Goal: Transaction & Acquisition: Download file/media

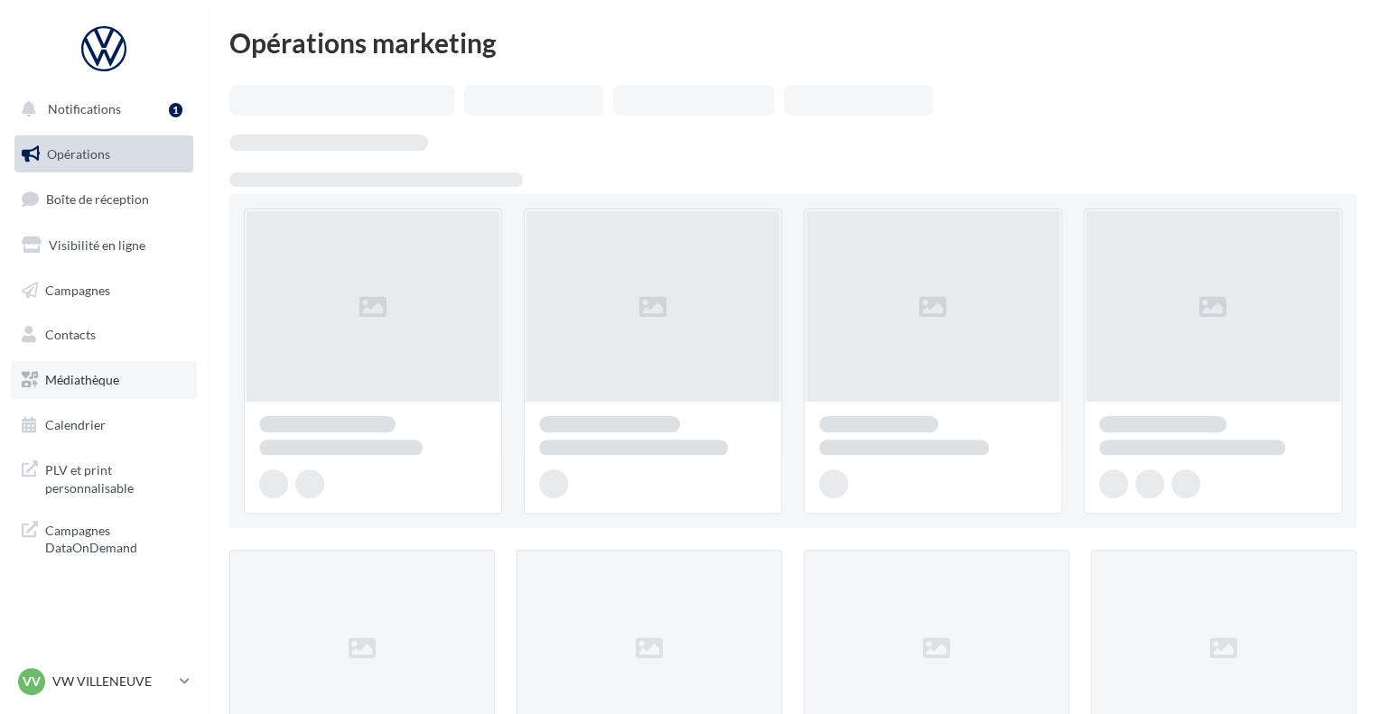
click at [98, 377] on span "Médiathèque" at bounding box center [82, 379] width 74 height 15
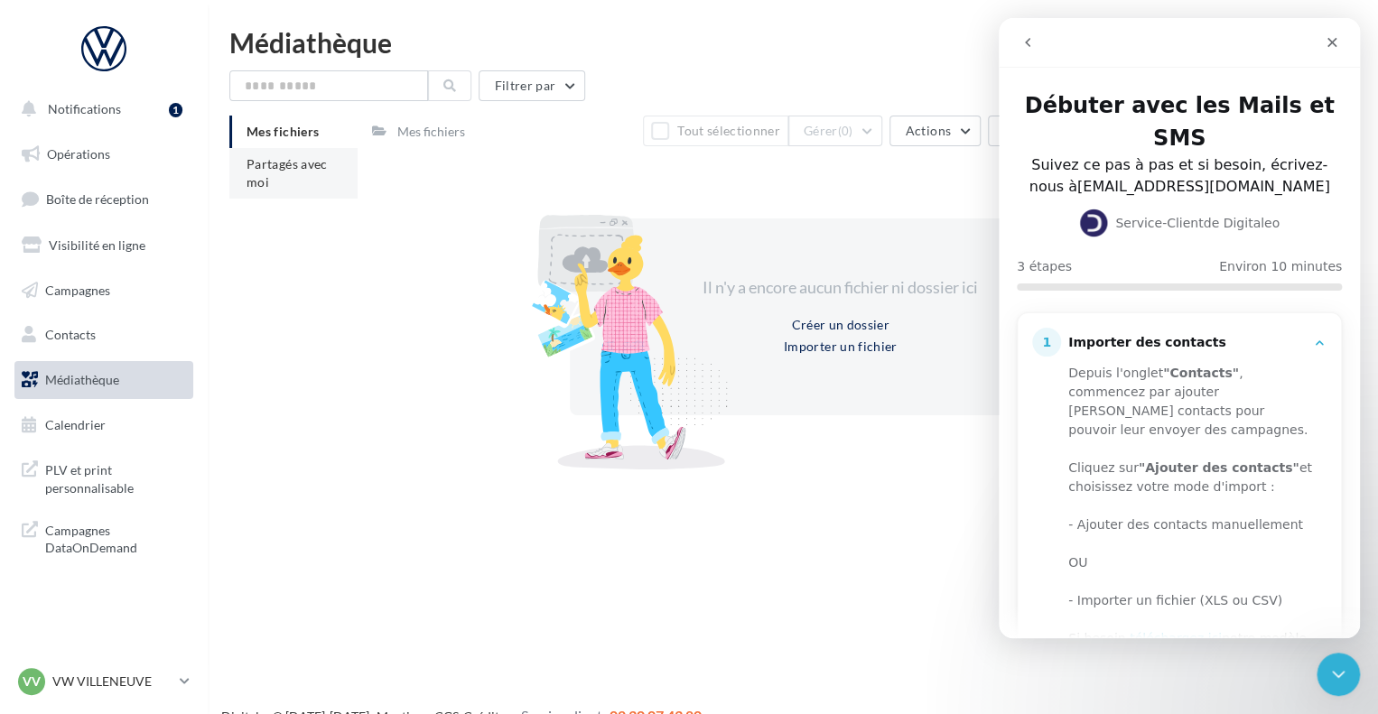
click at [255, 165] on span "Partagés avec moi" at bounding box center [287, 172] width 81 height 33
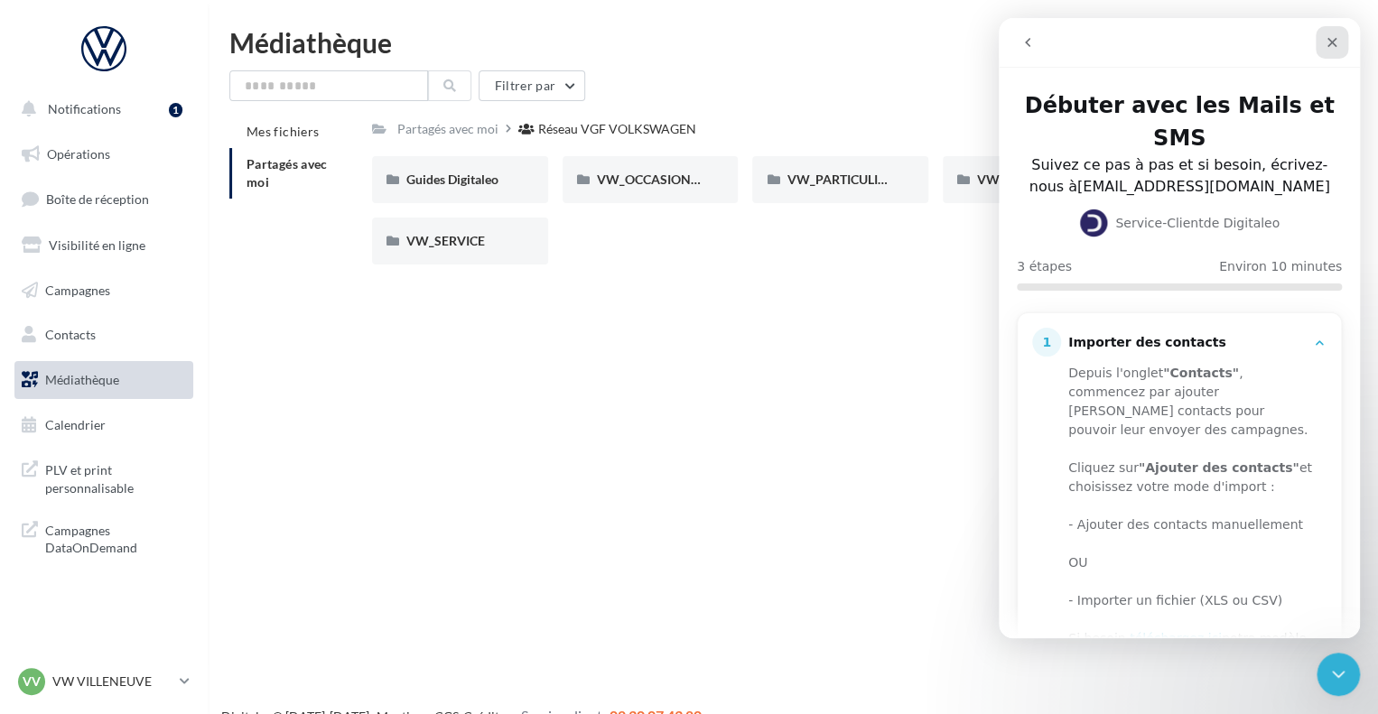
click at [1331, 45] on icon "Fermer" at bounding box center [1332, 42] width 14 height 14
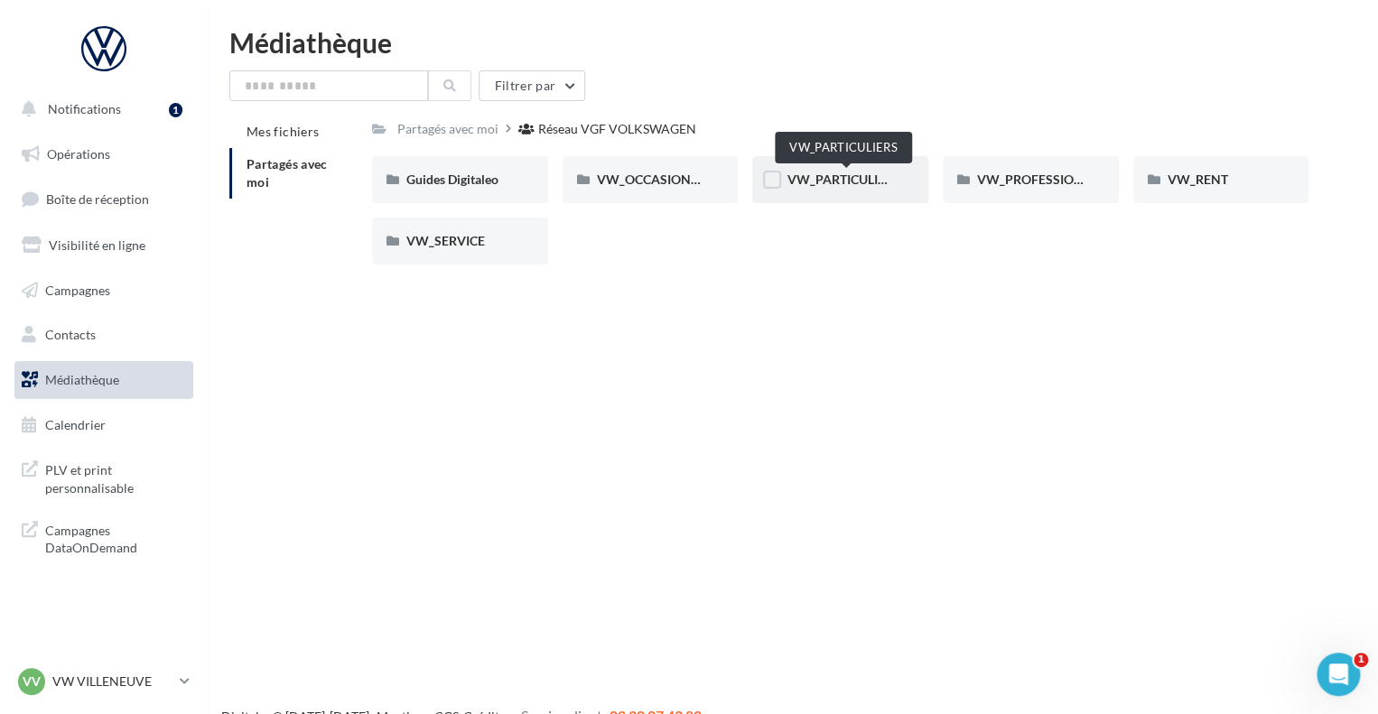
click at [851, 177] on span "VW_PARTICULIERS" at bounding box center [843, 179] width 113 height 15
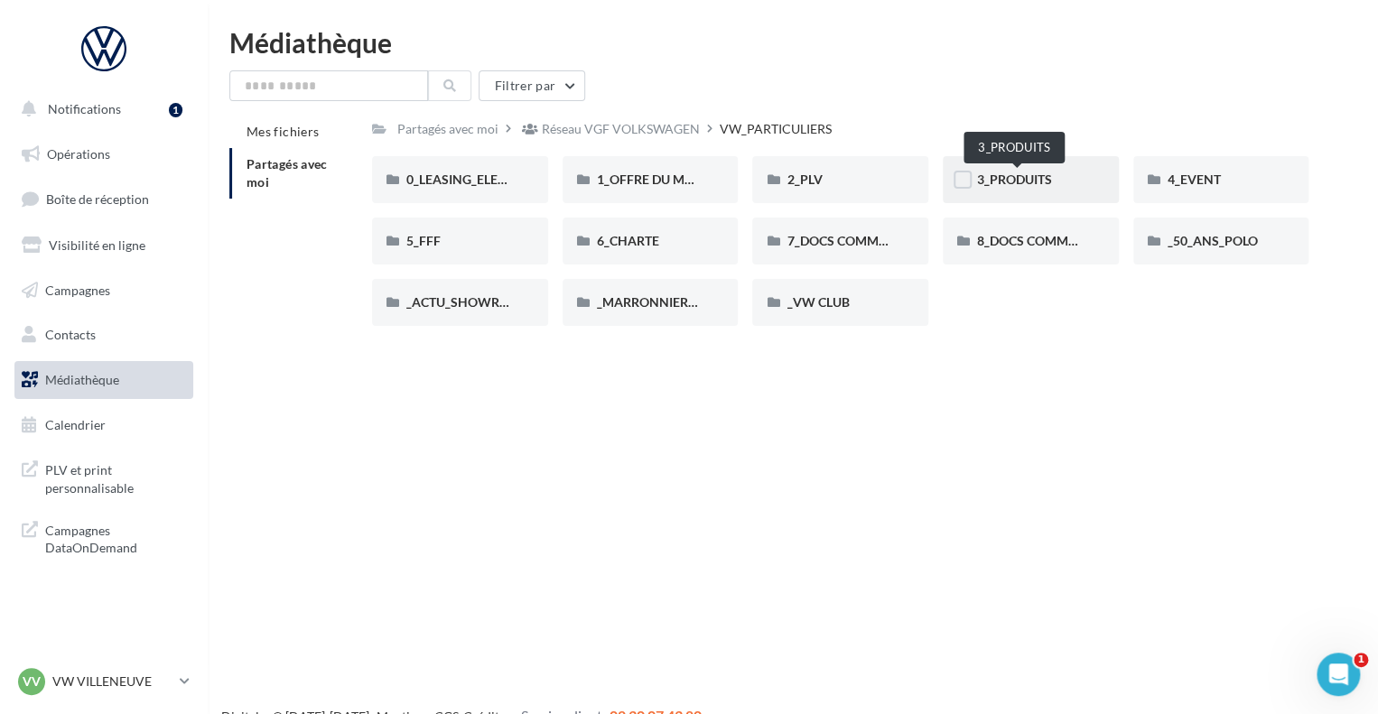
click at [1017, 180] on span "3_PRODUITS" at bounding box center [1014, 179] width 75 height 15
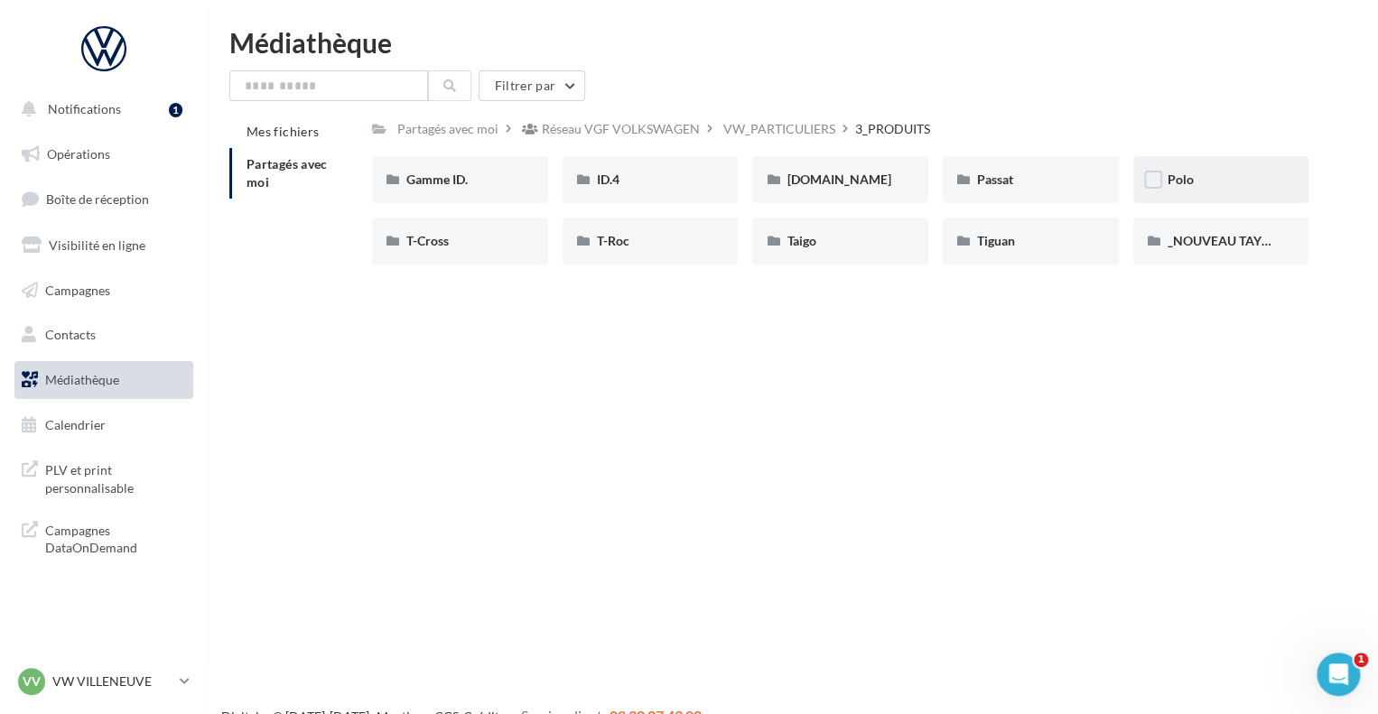
click at [1195, 182] on div "Polo" at bounding box center [1221, 180] width 107 height 18
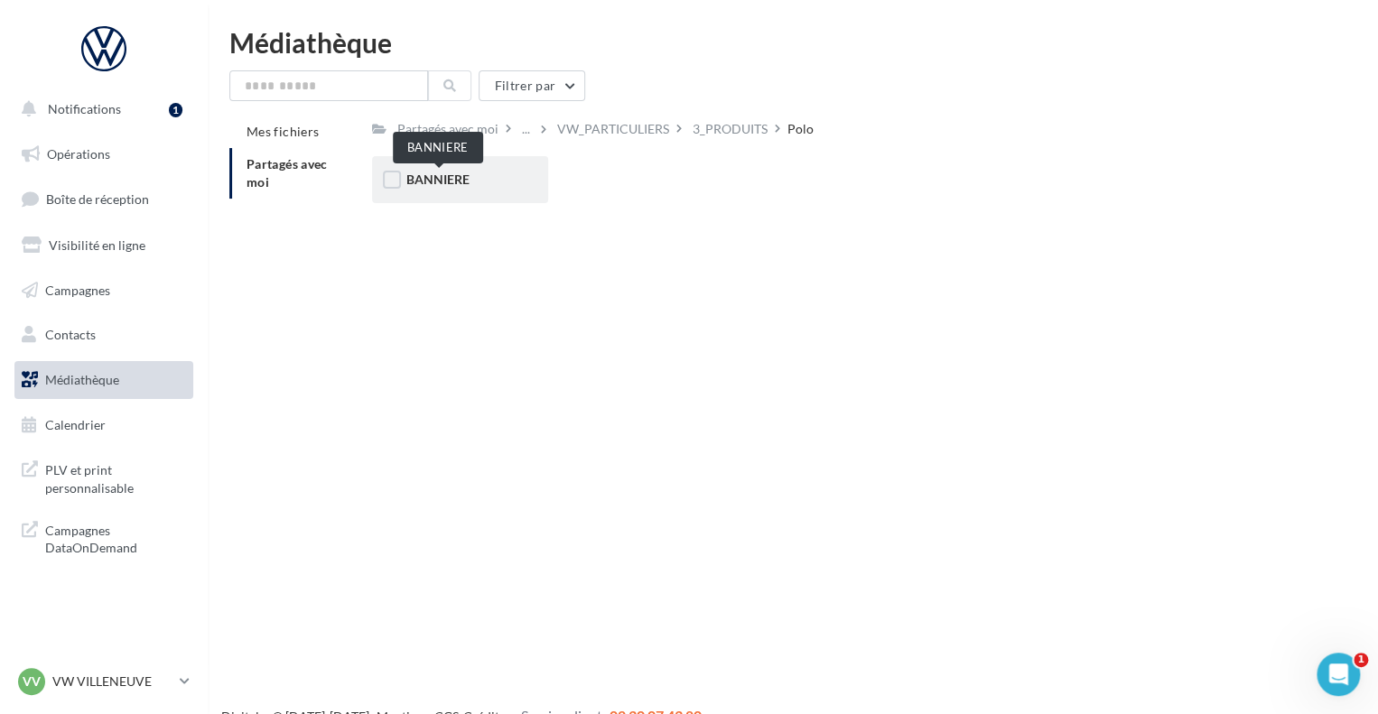
click at [444, 184] on span "BANNIERE" at bounding box center [437, 179] width 63 height 15
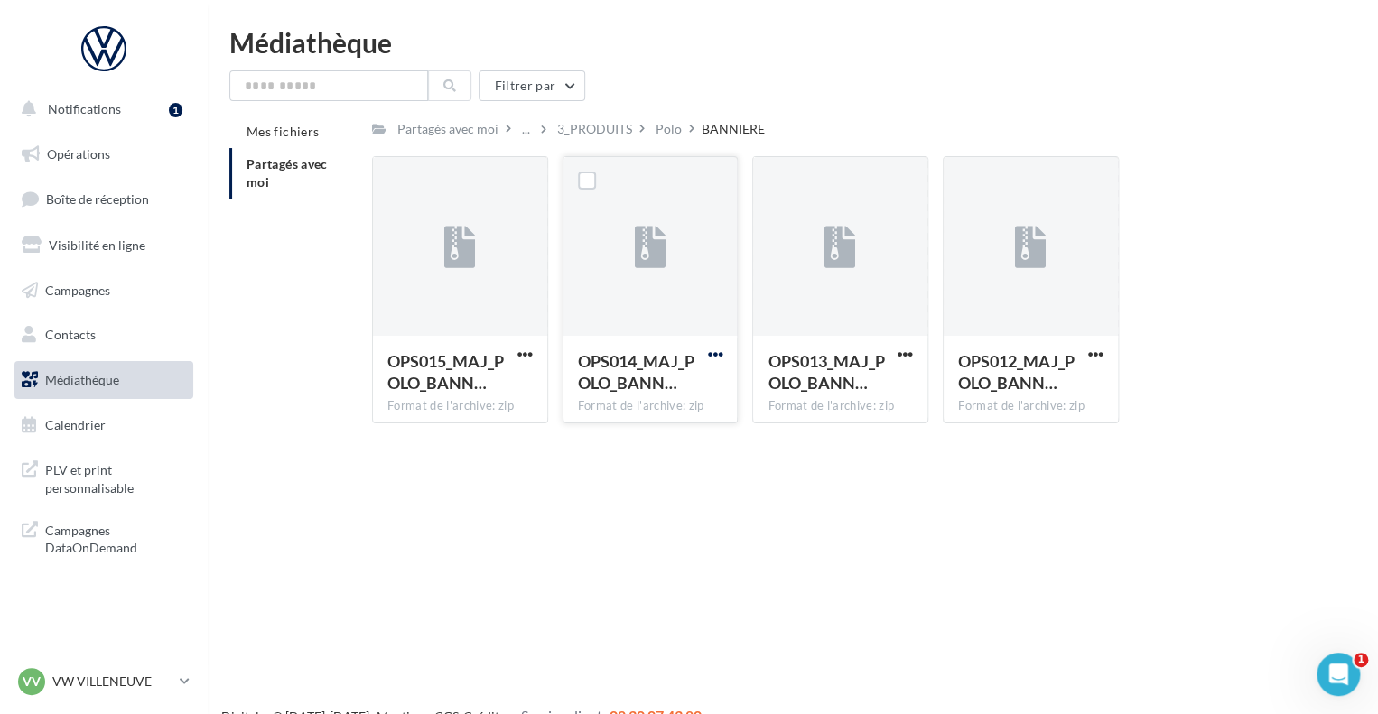
click at [718, 353] on span "button" at bounding box center [714, 354] width 15 height 15
click at [649, 381] on button "Télécharger" at bounding box center [635, 390] width 181 height 47
